Goal: Navigation & Orientation: Understand site structure

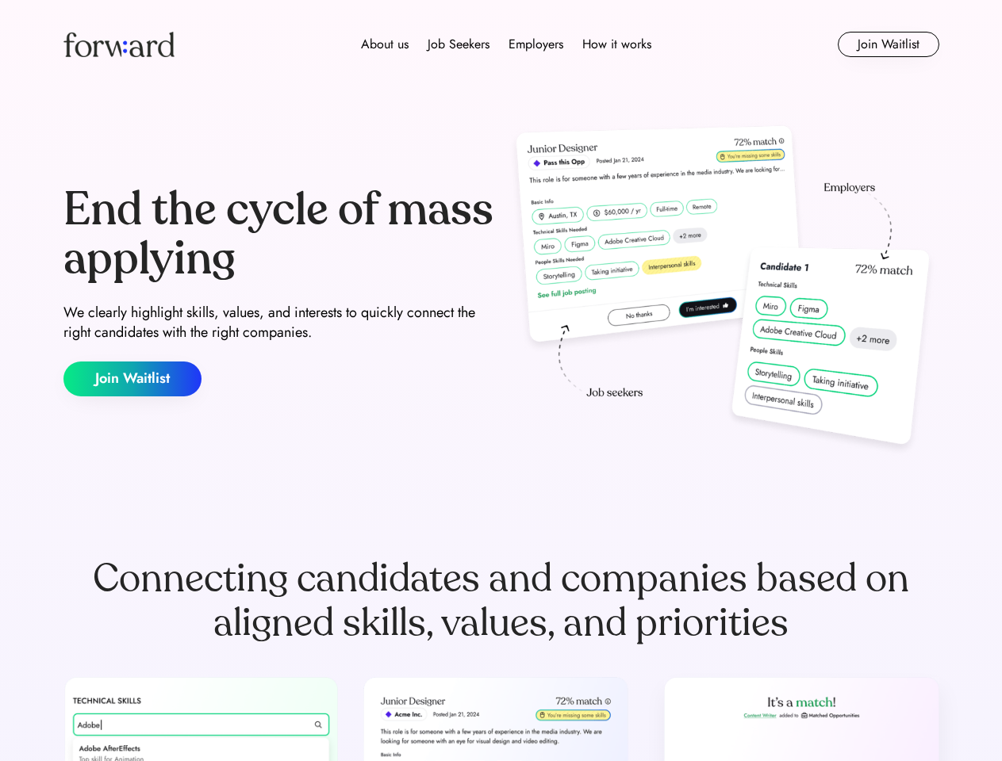
click at [500, 381] on div "End the cycle of mass applying We clearly highlight skills, values, and interes…" at bounding box center [501, 291] width 876 height 341
click at [501, 44] on div "About us Job Seekers Employers How it works" at bounding box center [506, 44] width 625 height 19
click at [119, 44] on img at bounding box center [118, 44] width 111 height 25
click at [506, 44] on div "About us Job Seekers Employers How it works" at bounding box center [506, 44] width 625 height 19
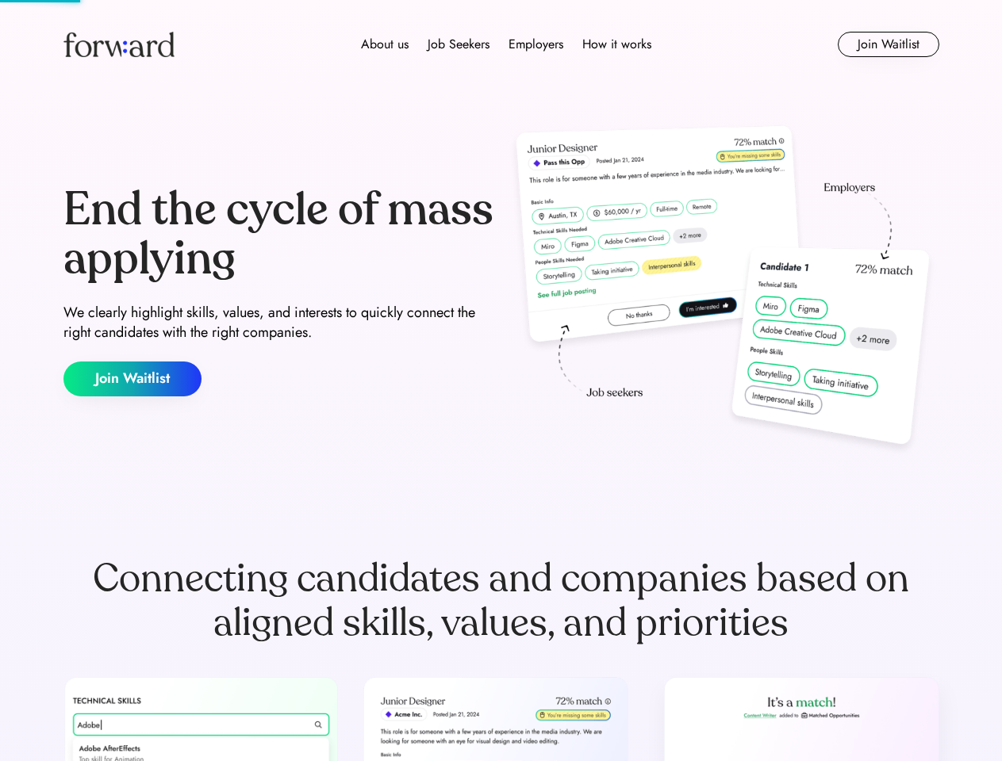
click at [385, 44] on div "About us" at bounding box center [385, 44] width 48 height 19
click at [458, 44] on div "Job Seekers" at bounding box center [458, 44] width 62 height 19
click at [535, 44] on div "Employers" at bounding box center [535, 44] width 55 height 19
click at [615, 44] on div "How it works" at bounding box center [616, 44] width 69 height 19
click at [887, 44] on button "Join Waitlist" at bounding box center [889, 44] width 102 height 25
